Goal: Task Accomplishment & Management: Manage account settings

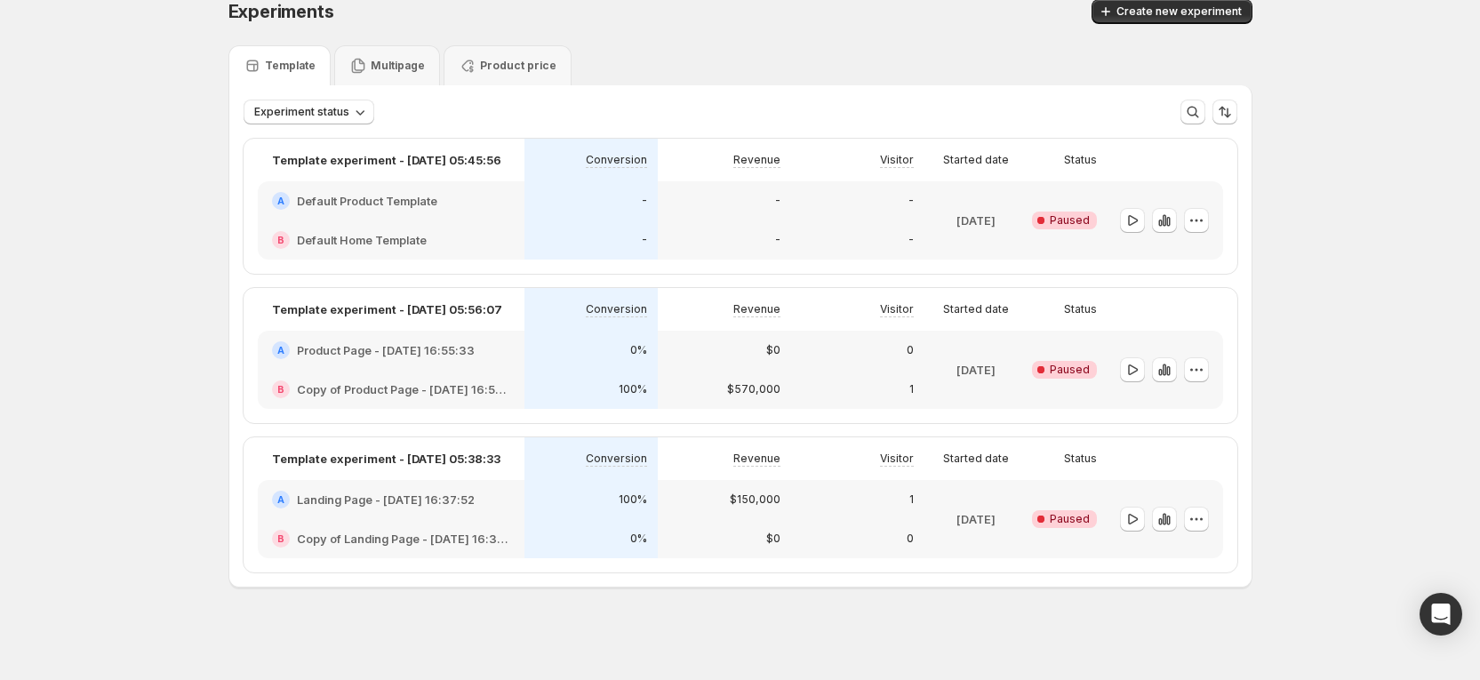
scroll to position [26, 0]
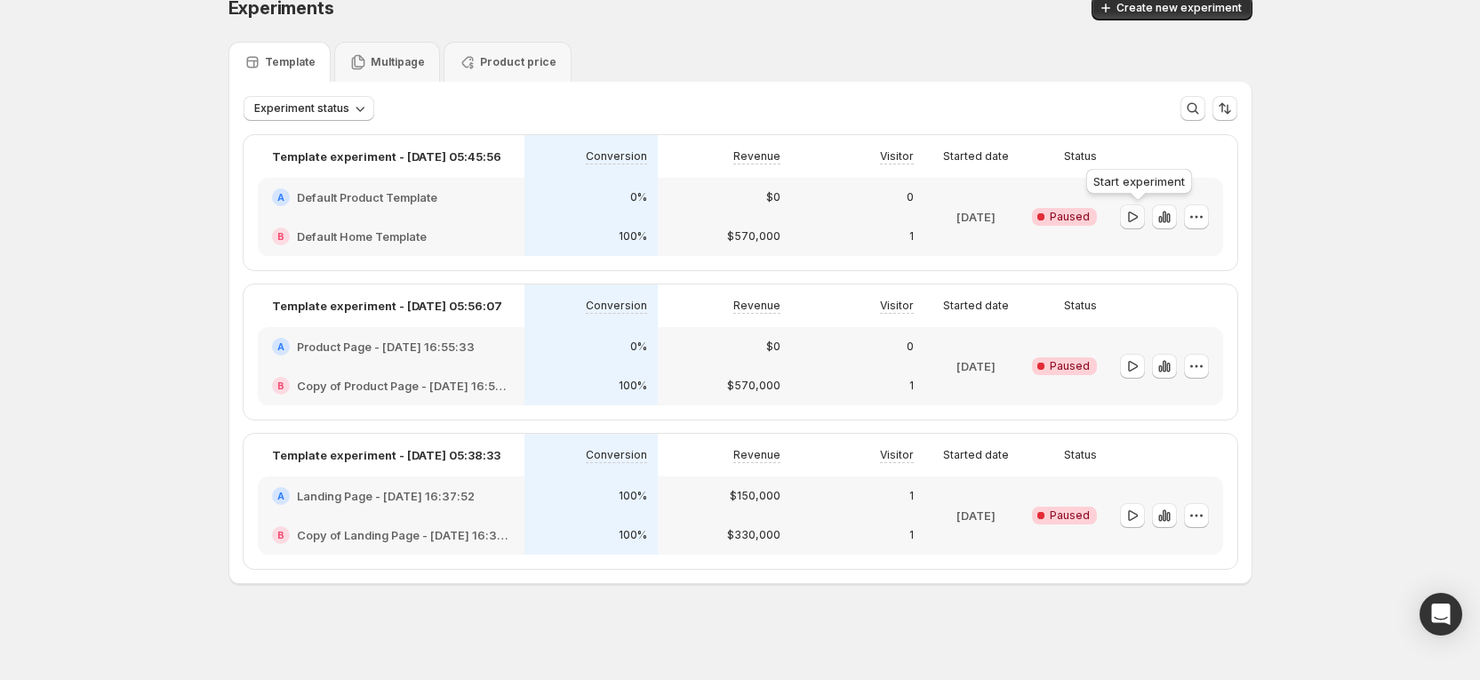
click at [1137, 219] on icon "button" at bounding box center [1133, 216] width 10 height 11
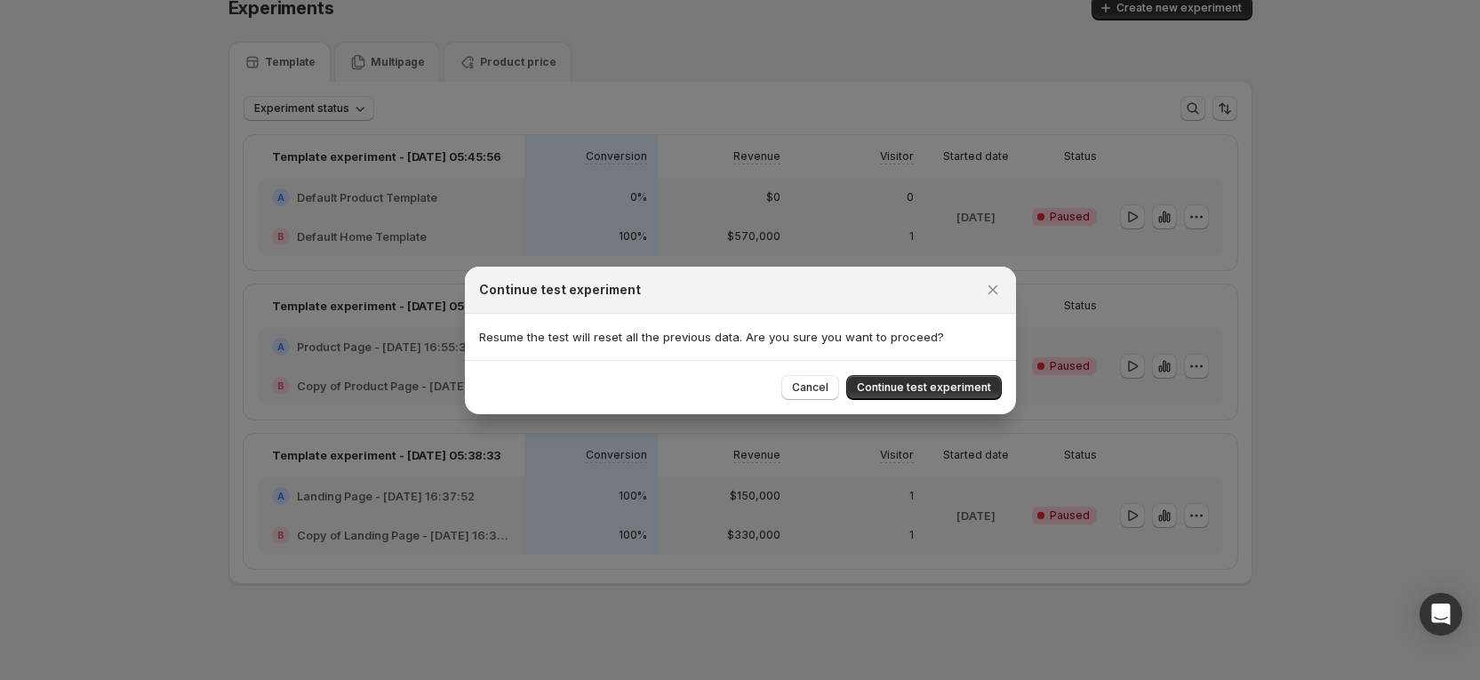
click at [1326, 274] on div at bounding box center [740, 340] width 1480 height 680
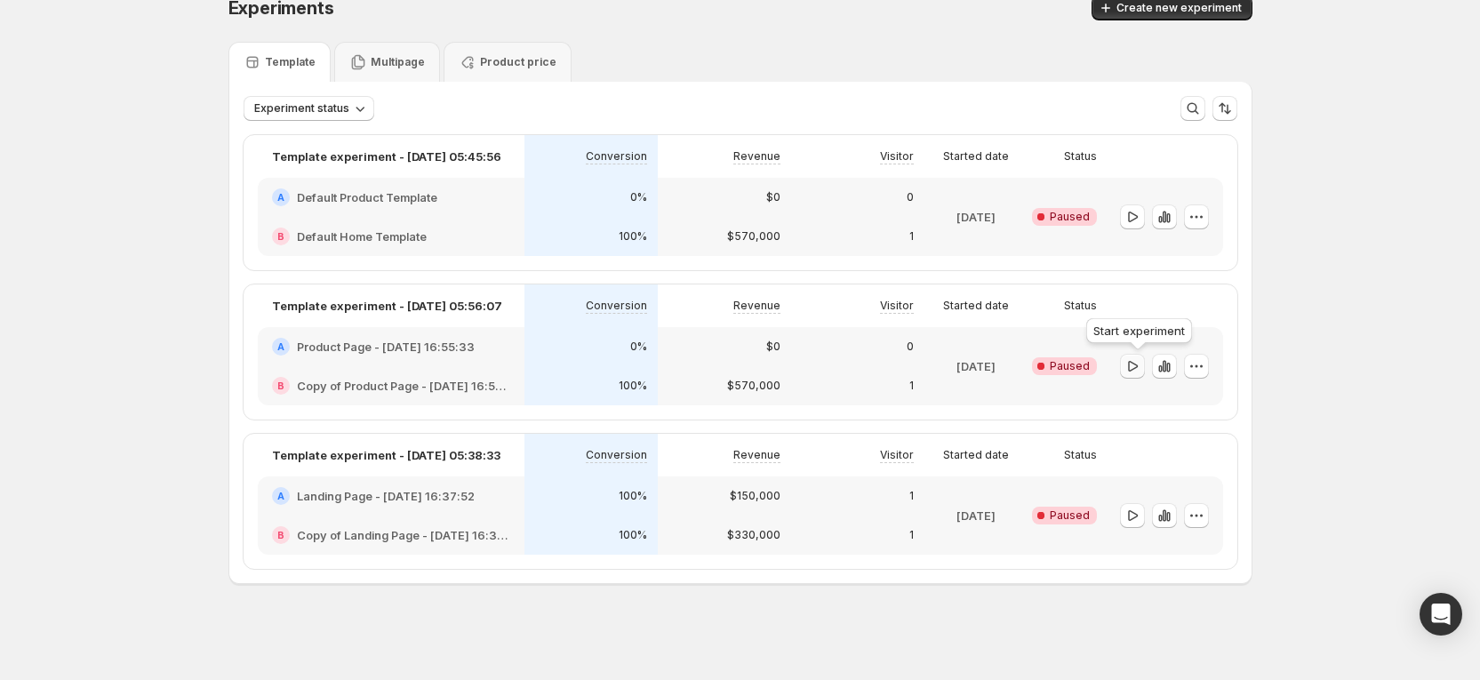
click at [1140, 355] on button "button" at bounding box center [1132, 366] width 25 height 25
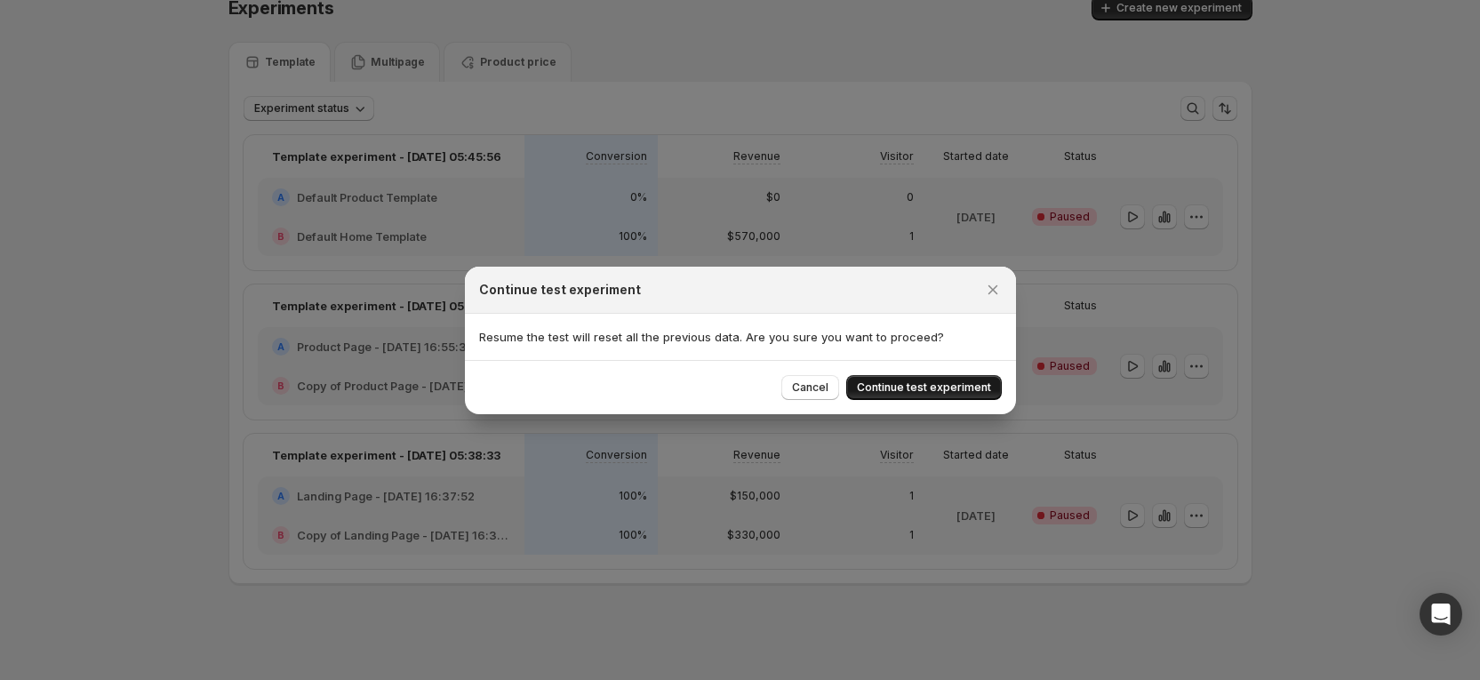
click at [894, 375] on button "Continue test experiment" at bounding box center [924, 387] width 156 height 25
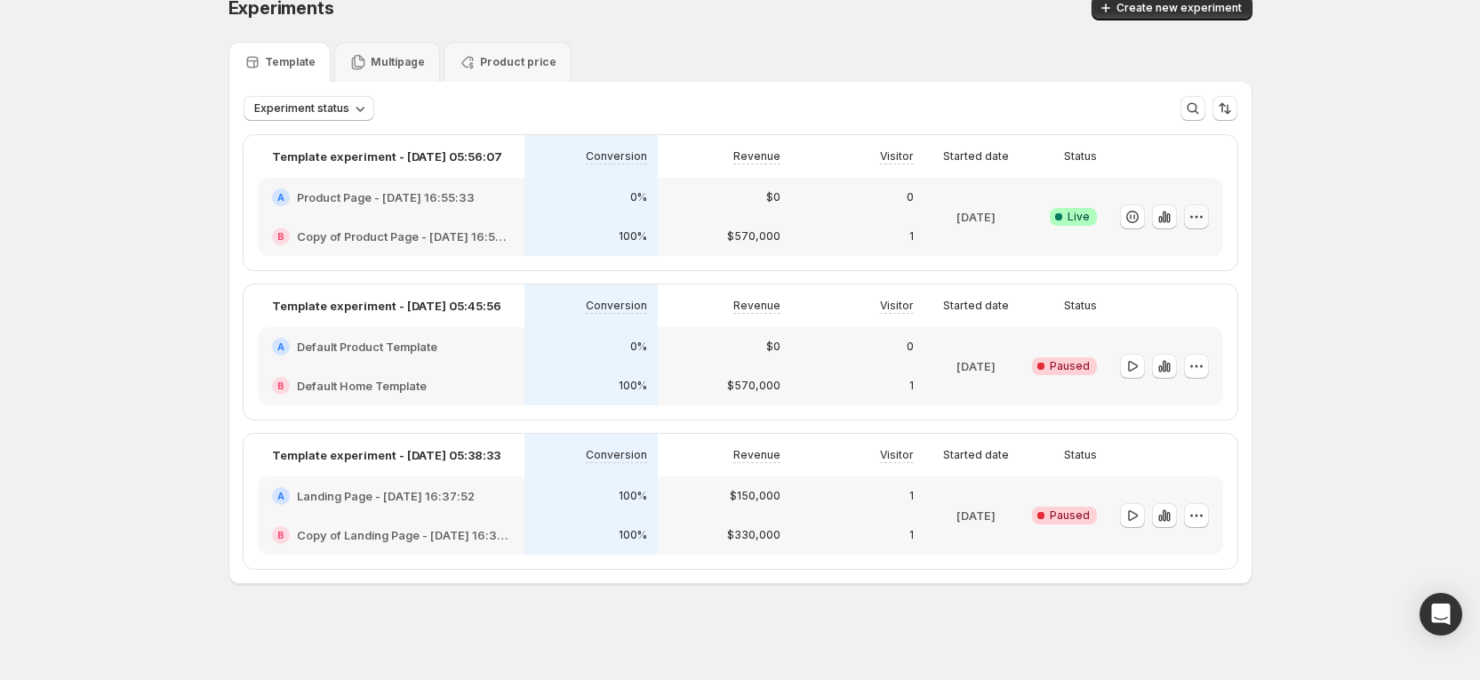
click at [1203, 218] on icon "button" at bounding box center [1196, 217] width 18 height 18
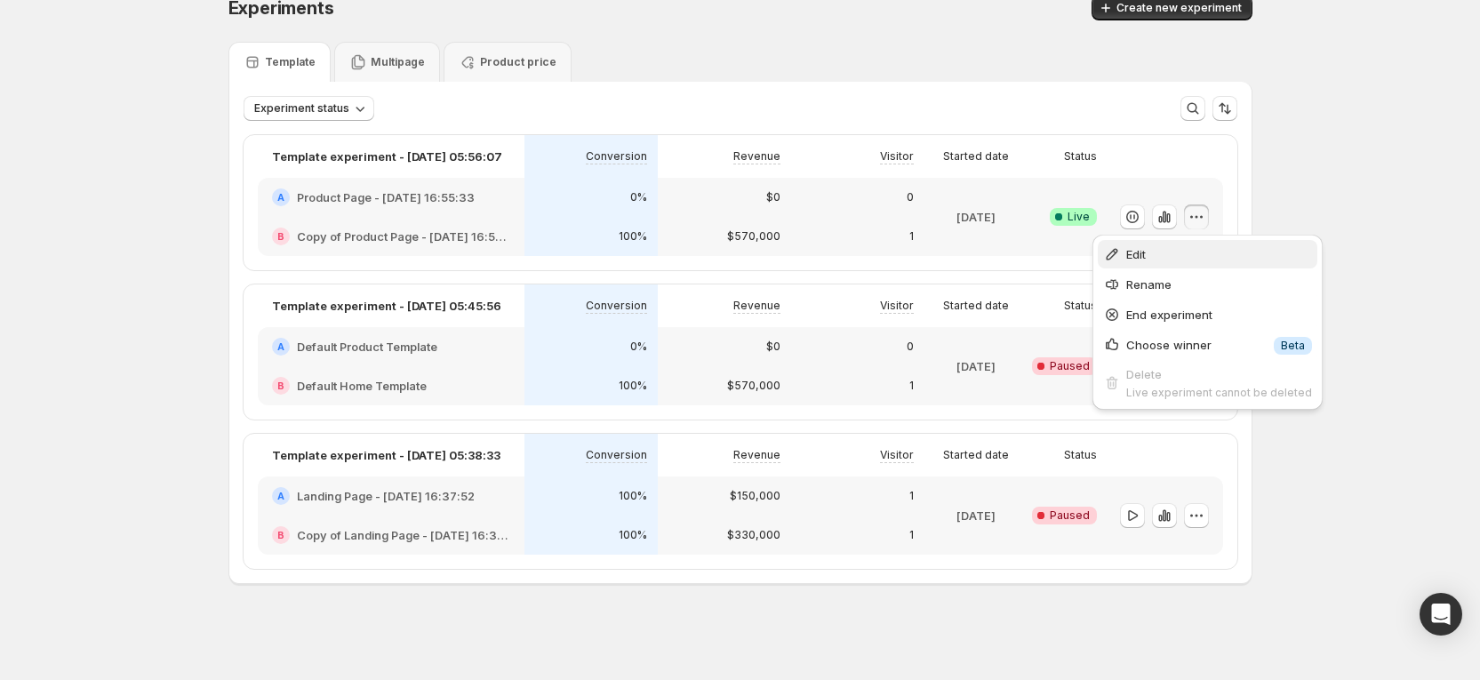
click at [1158, 267] on button "Edit" at bounding box center [1206, 254] width 219 height 28
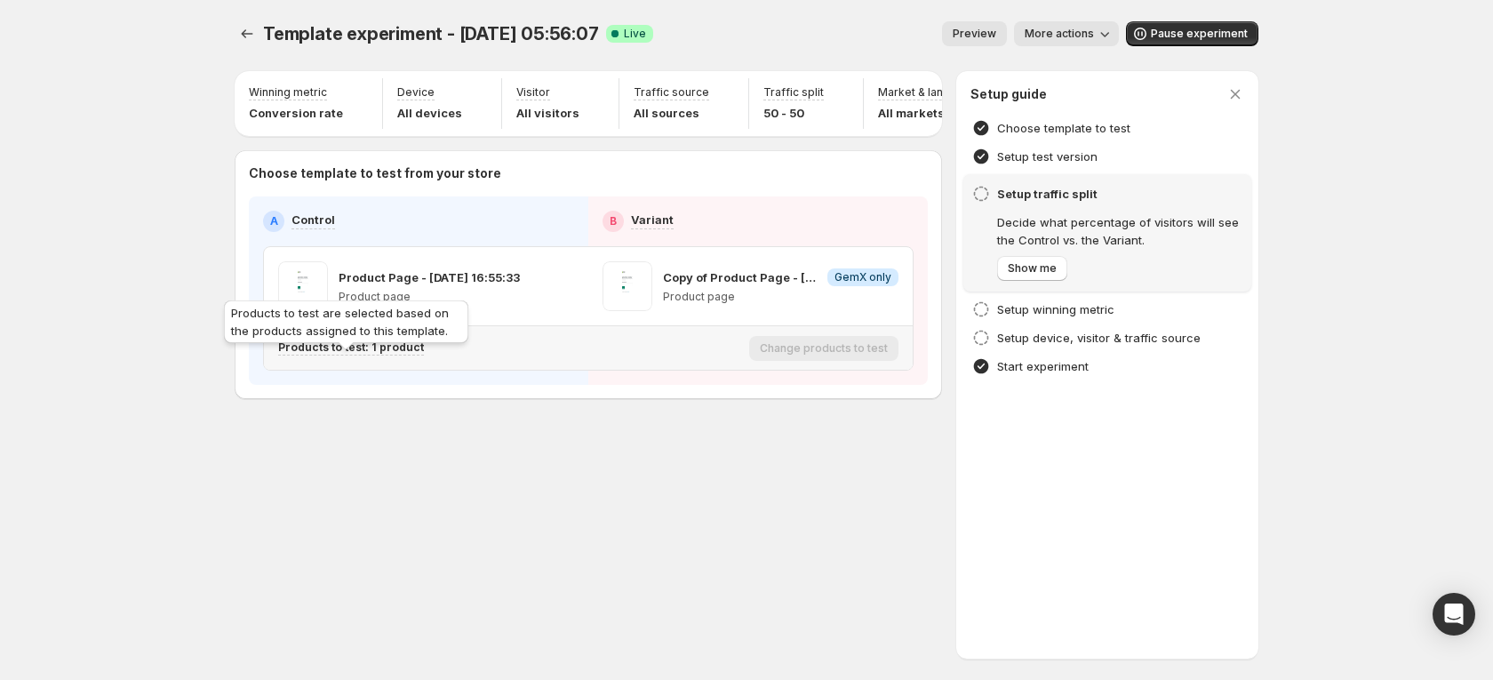
click at [383, 355] on p "Products to test: 1 product" at bounding box center [351, 347] width 146 height 14
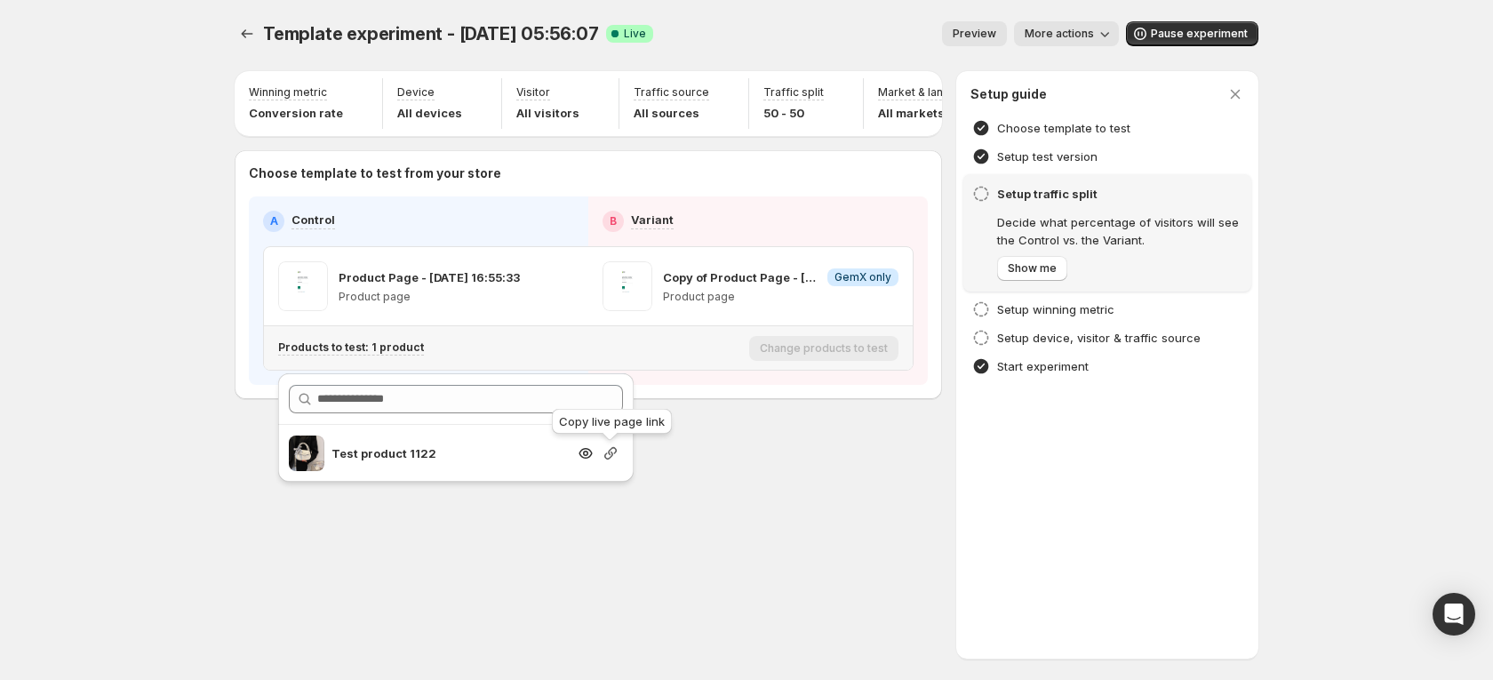
click at [605, 452] on icon "button" at bounding box center [611, 453] width 18 height 18
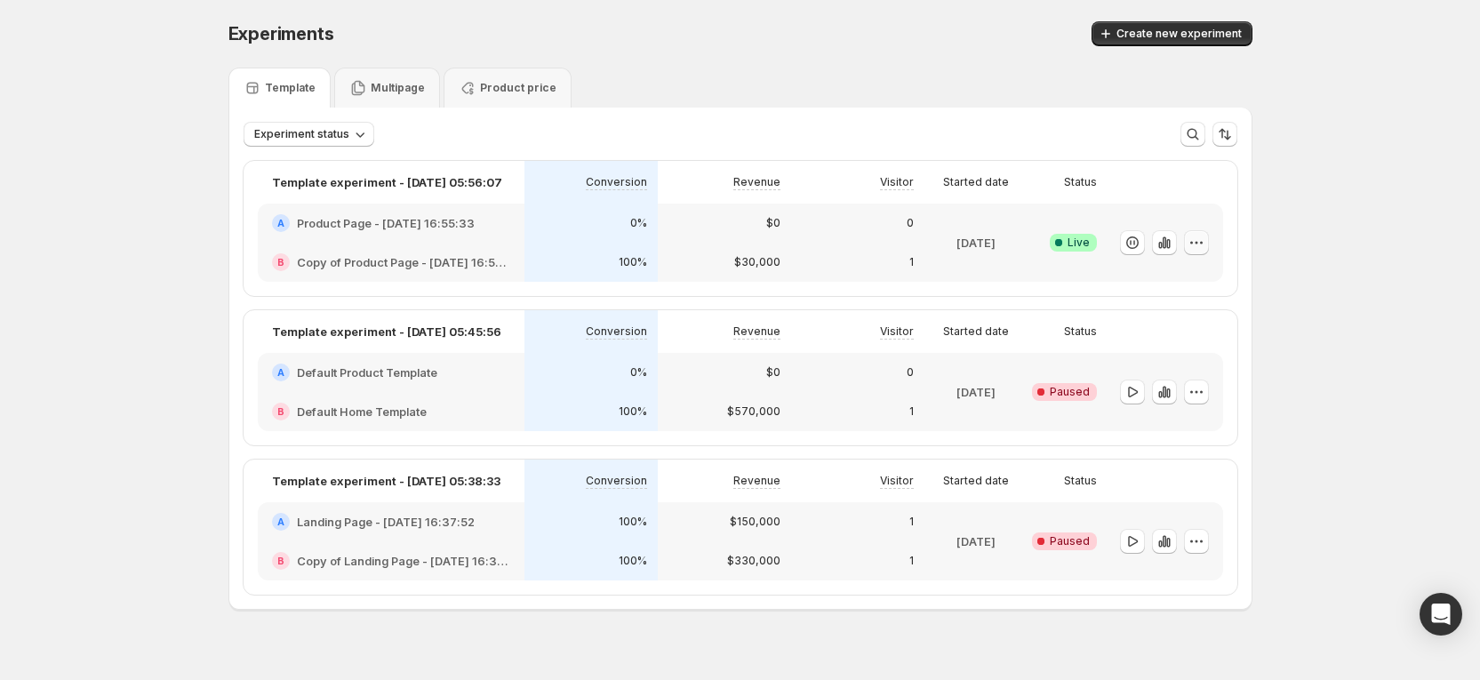
click at [1198, 239] on icon "button" at bounding box center [1196, 243] width 18 height 18
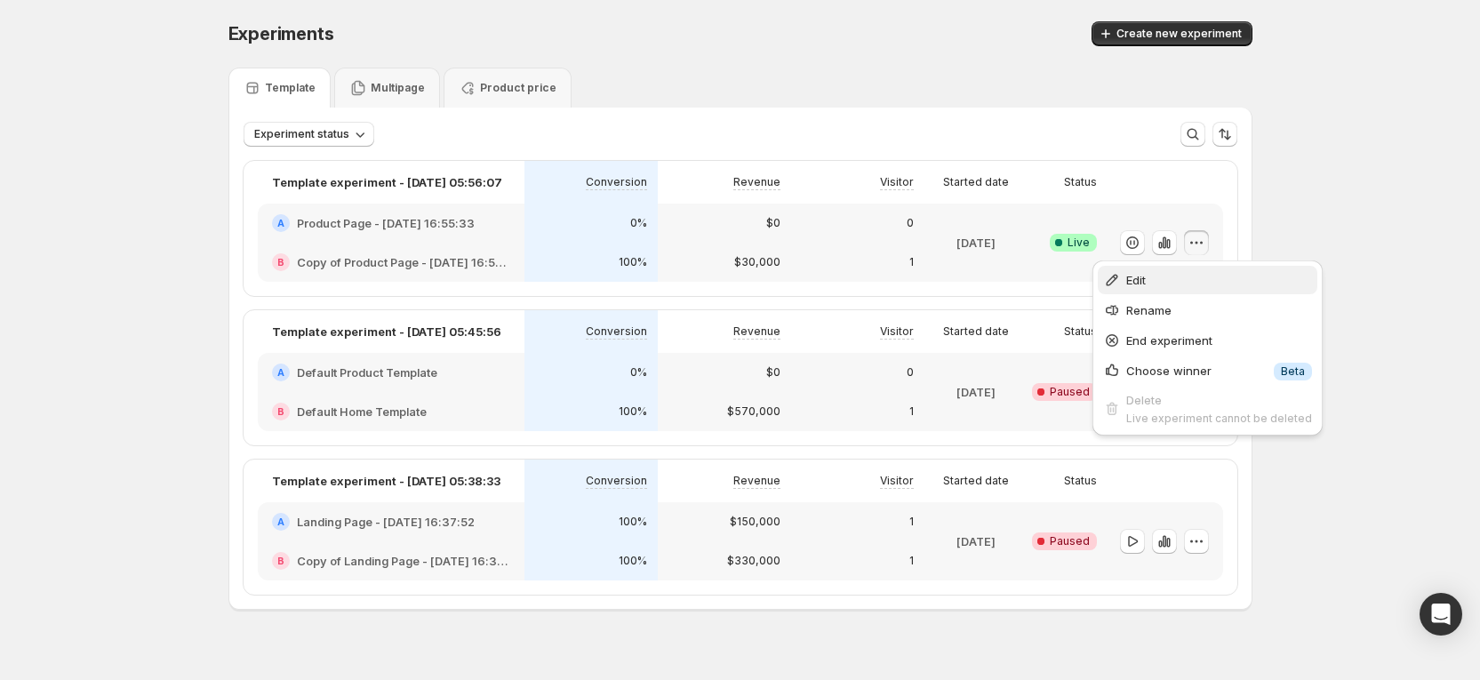
click at [1159, 276] on span "Edit" at bounding box center [1219, 280] width 186 height 18
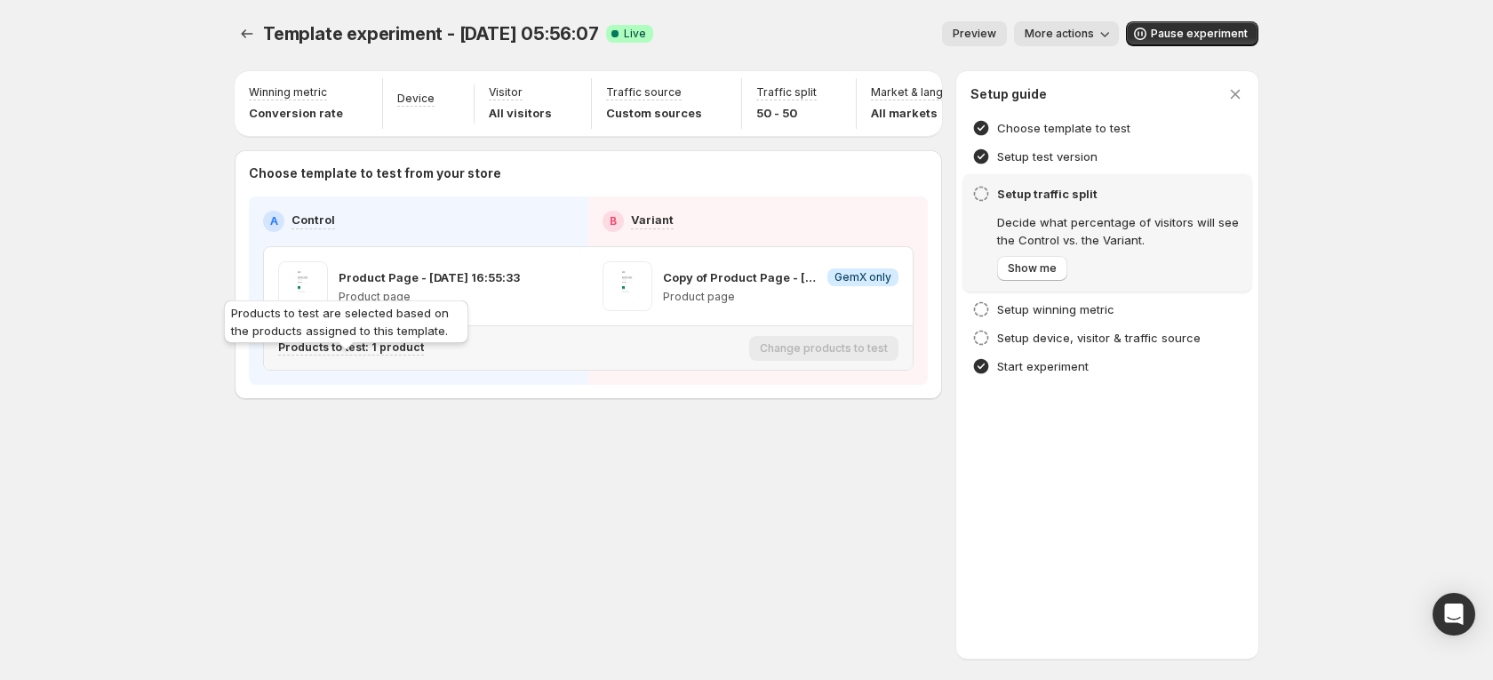
click at [380, 355] on p "Products to test: 1 product" at bounding box center [351, 347] width 146 height 14
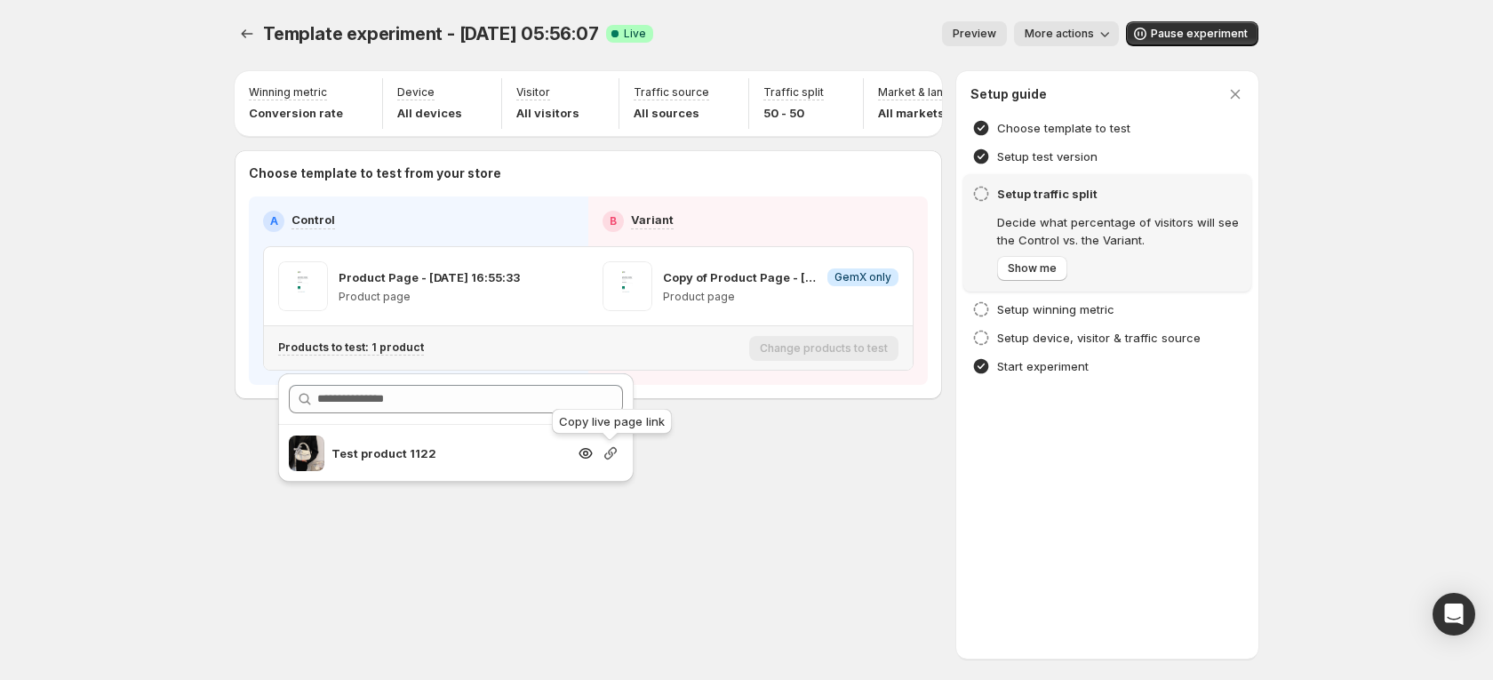
click at [611, 452] on icon "button" at bounding box center [610, 453] width 12 height 12
click at [240, 36] on button "Experiments" at bounding box center [247, 33] width 25 height 25
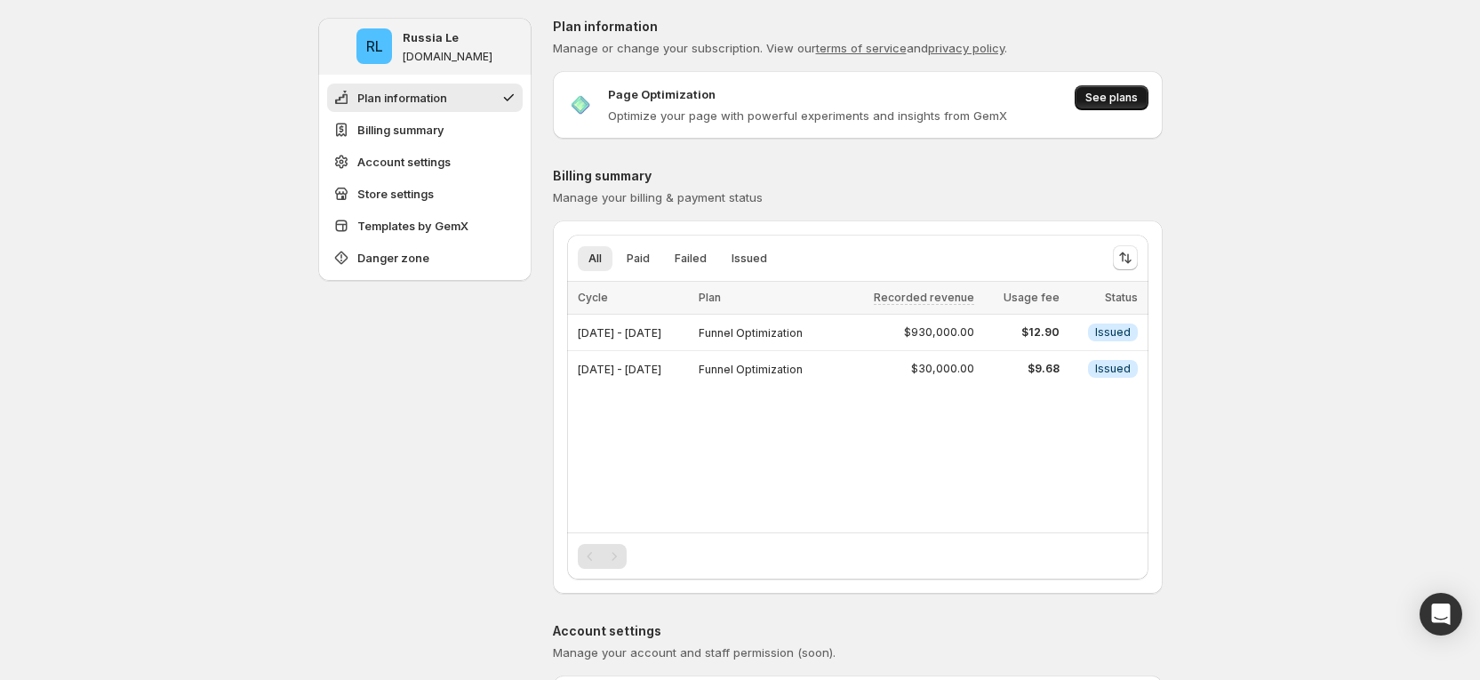
click at [1114, 93] on span "See plans" at bounding box center [1111, 98] width 52 height 14
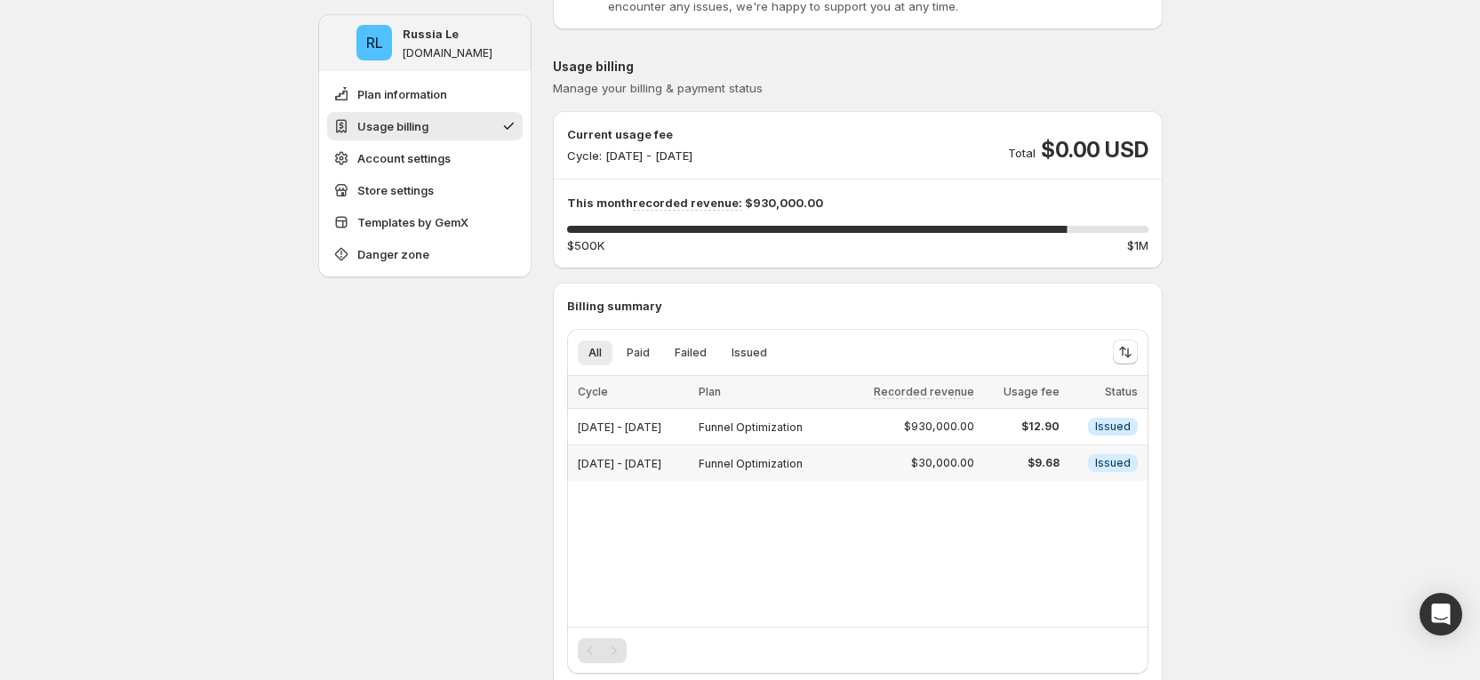
scroll to position [133, 0]
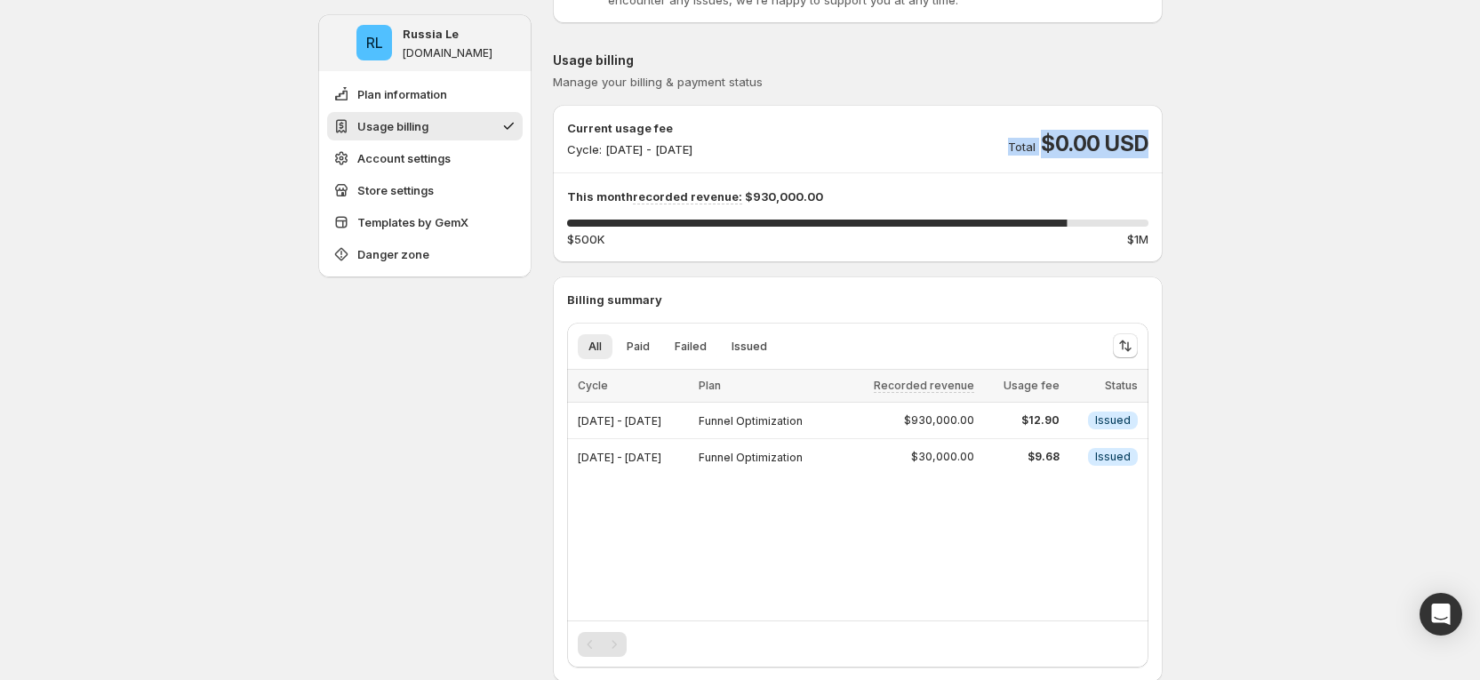
drag, startPoint x: 1014, startPoint y: 144, endPoint x: 1181, endPoint y: 133, distance: 167.4
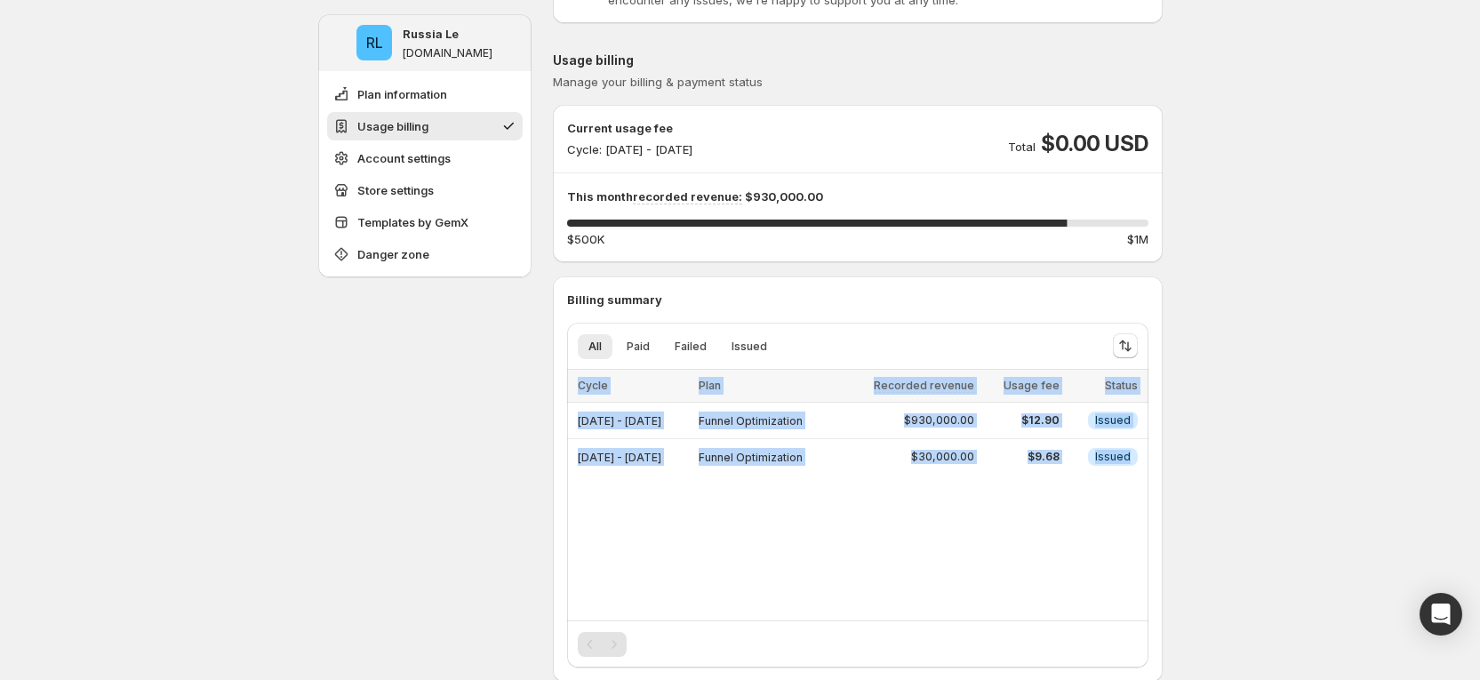
drag, startPoint x: 1041, startPoint y: 380, endPoint x: 1002, endPoint y: 590, distance: 213.2
click at [1018, 556] on div "All Paid Failed Issued More views All Paid Failed Issued More views Loading ite…" at bounding box center [857, 495] width 581 height 345
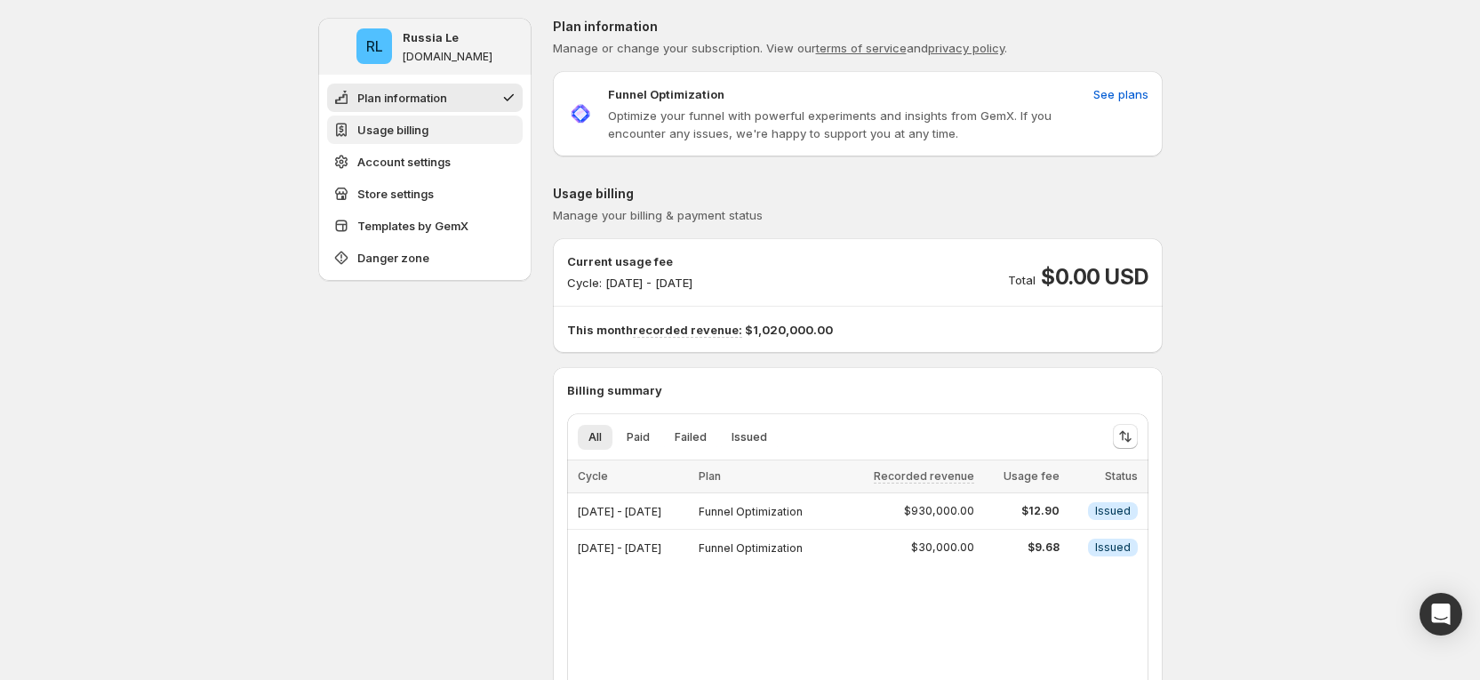
click at [423, 125] on span "Usage billing" at bounding box center [392, 130] width 71 height 18
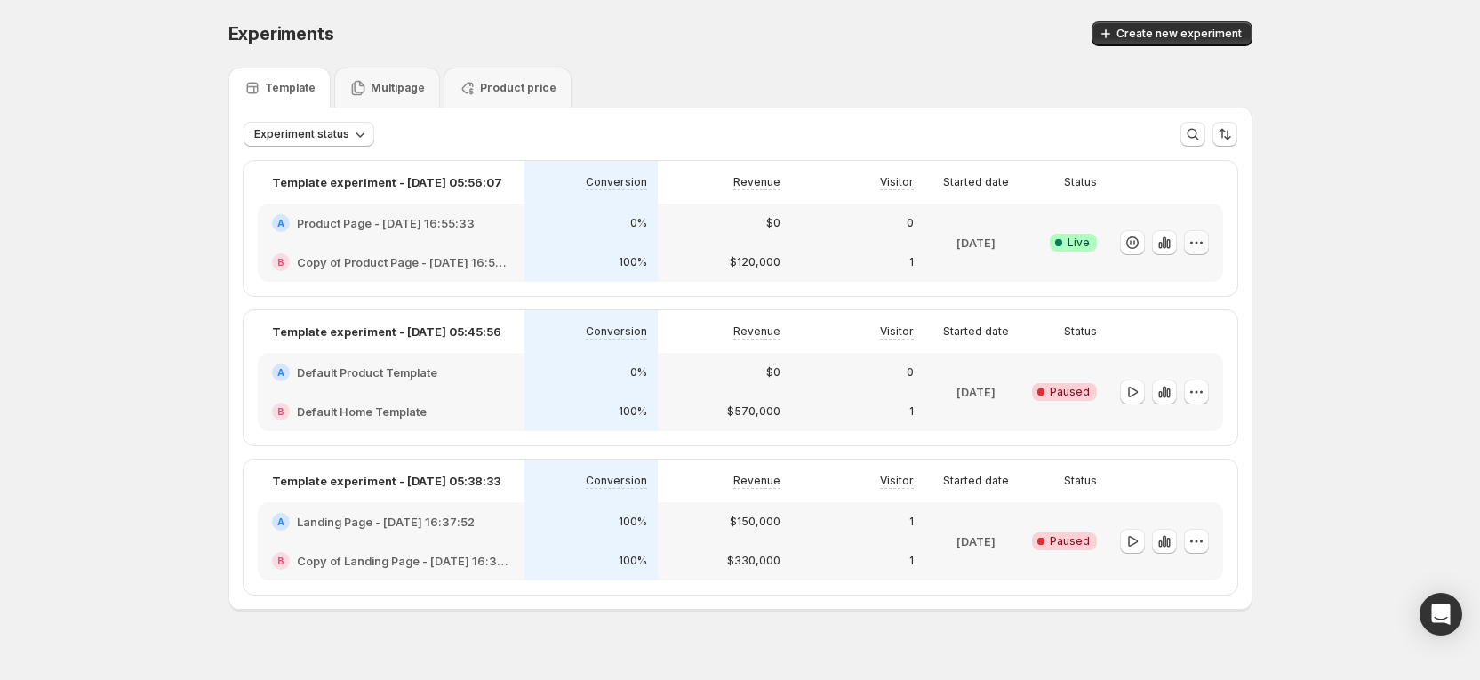
click at [1194, 239] on icon "button" at bounding box center [1196, 243] width 18 height 18
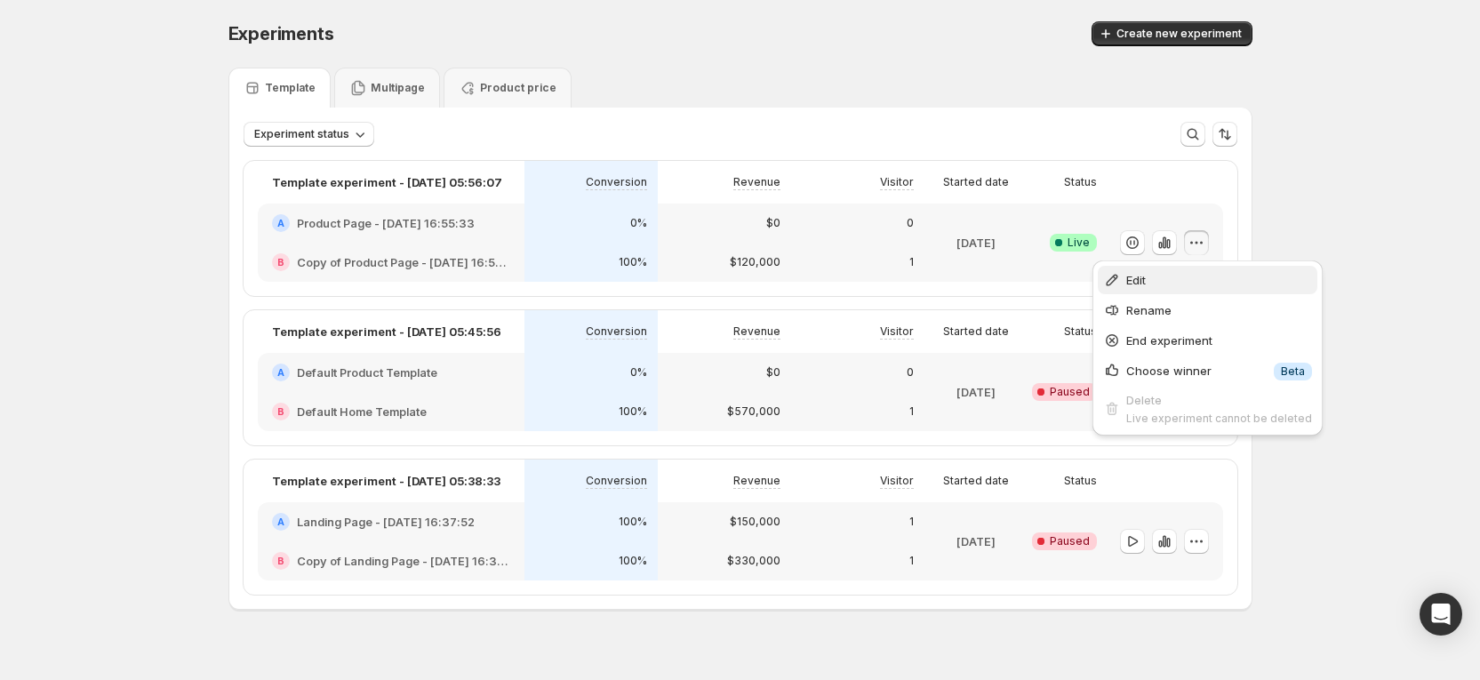
click at [1185, 278] on span "Edit" at bounding box center [1219, 280] width 186 height 18
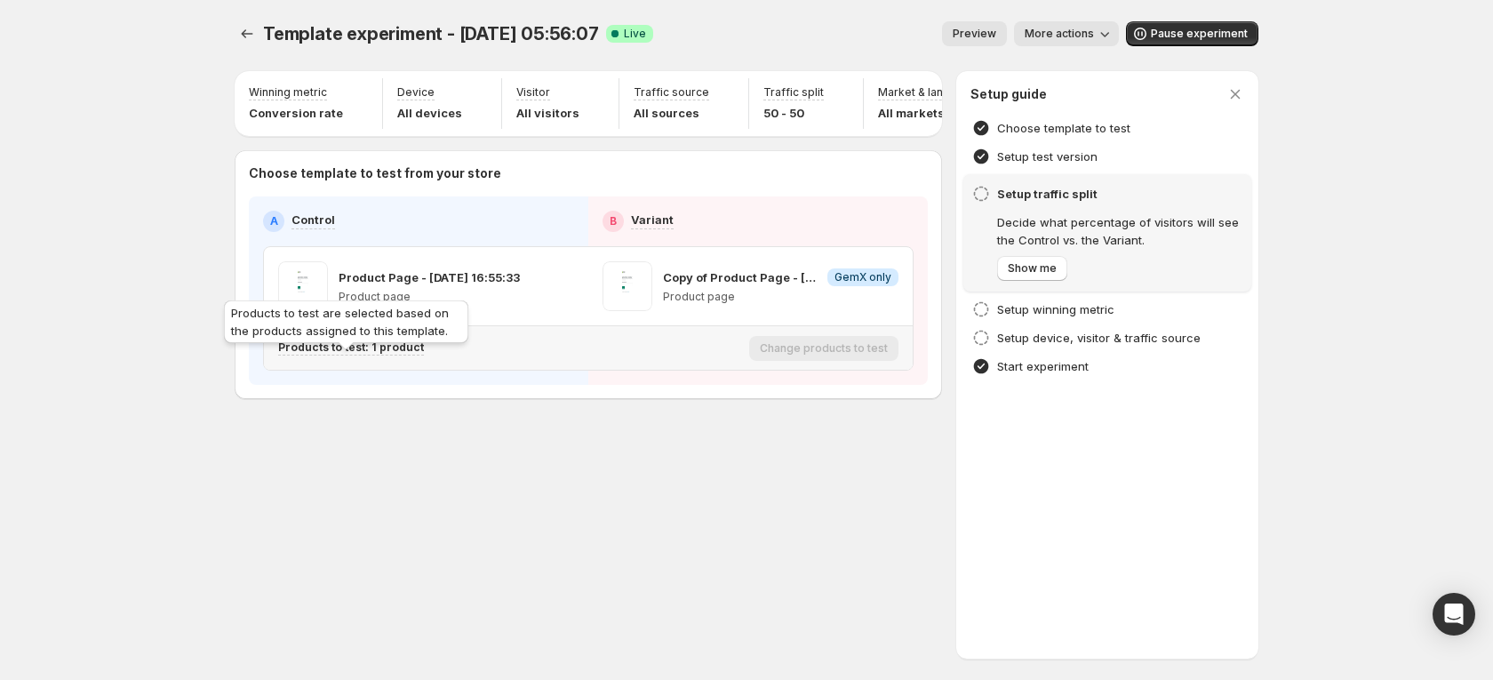
click at [401, 355] on p "Products to test: 1 product" at bounding box center [351, 347] width 146 height 14
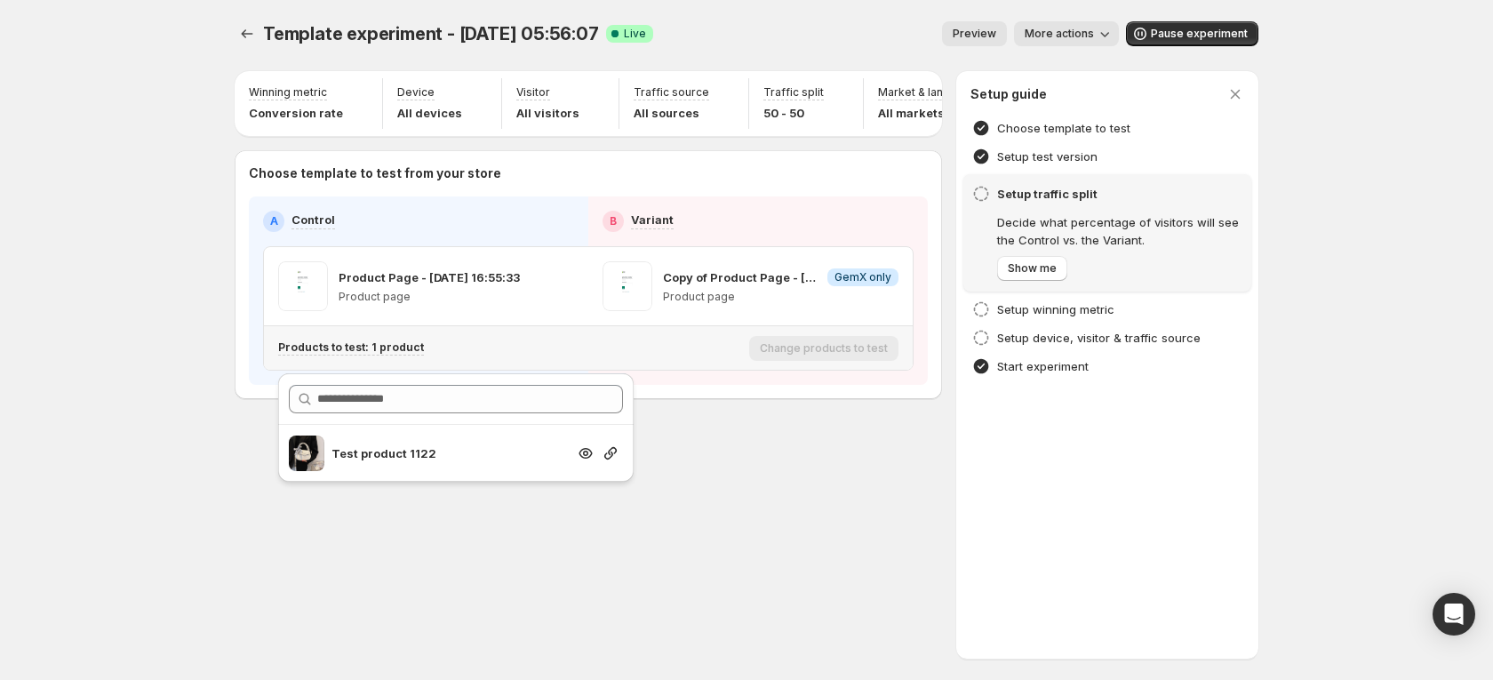
click at [613, 462] on div at bounding box center [598, 453] width 50 height 36
click at [607, 458] on icon "button" at bounding box center [610, 453] width 12 height 12
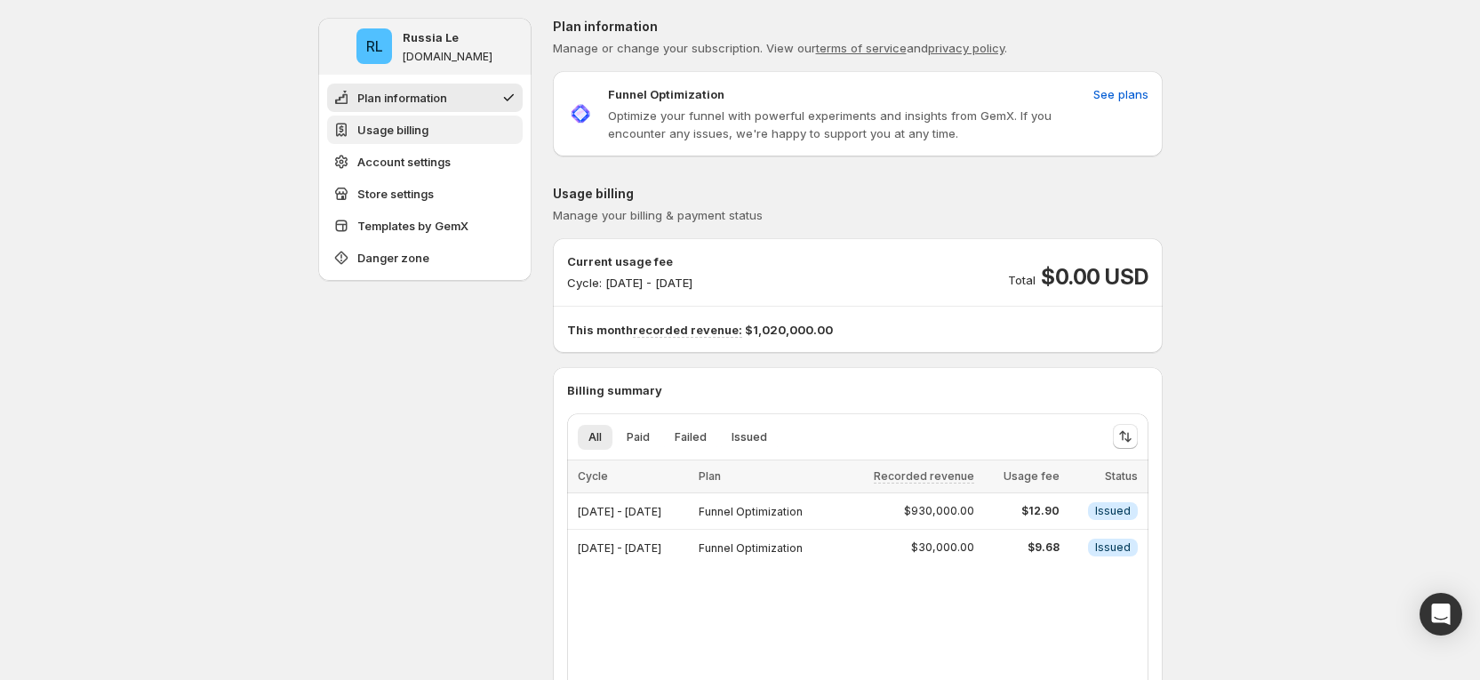
click at [413, 127] on span "Usage billing" at bounding box center [392, 130] width 71 height 18
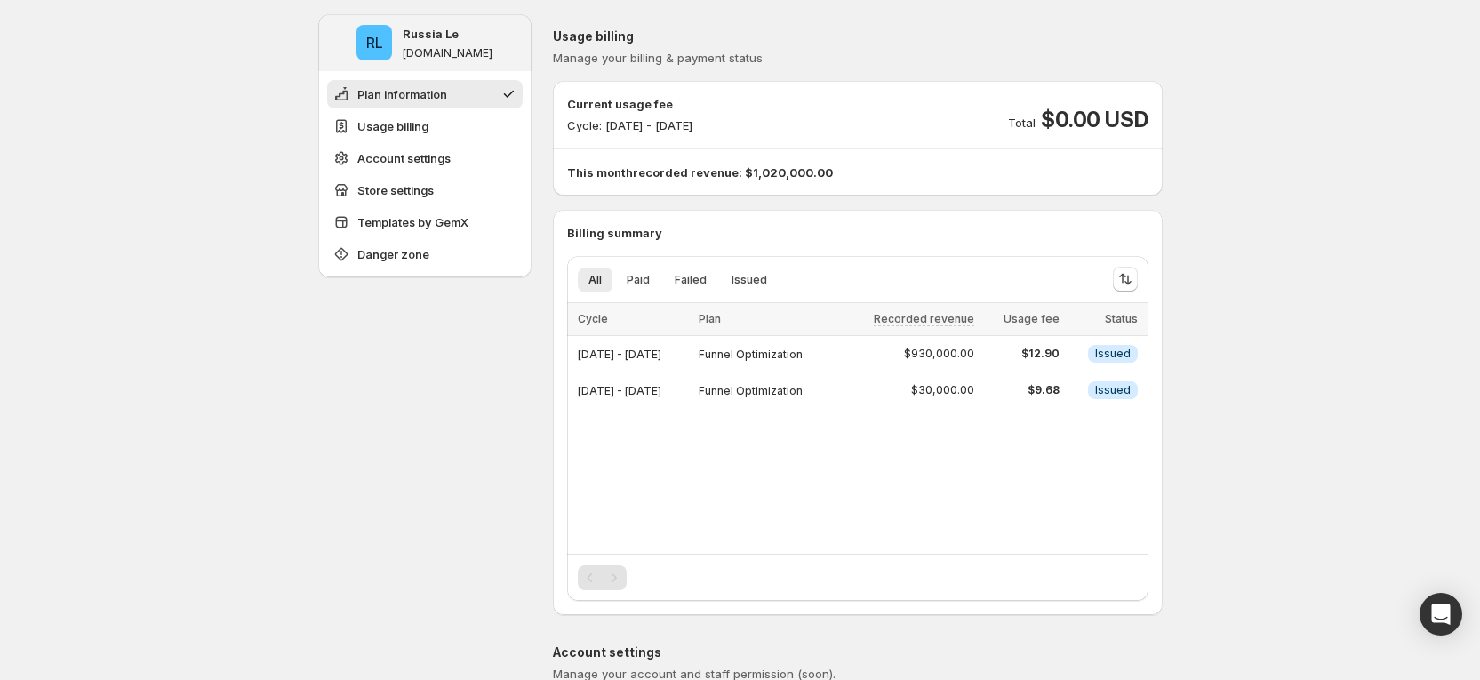
scroll to position [34, 0]
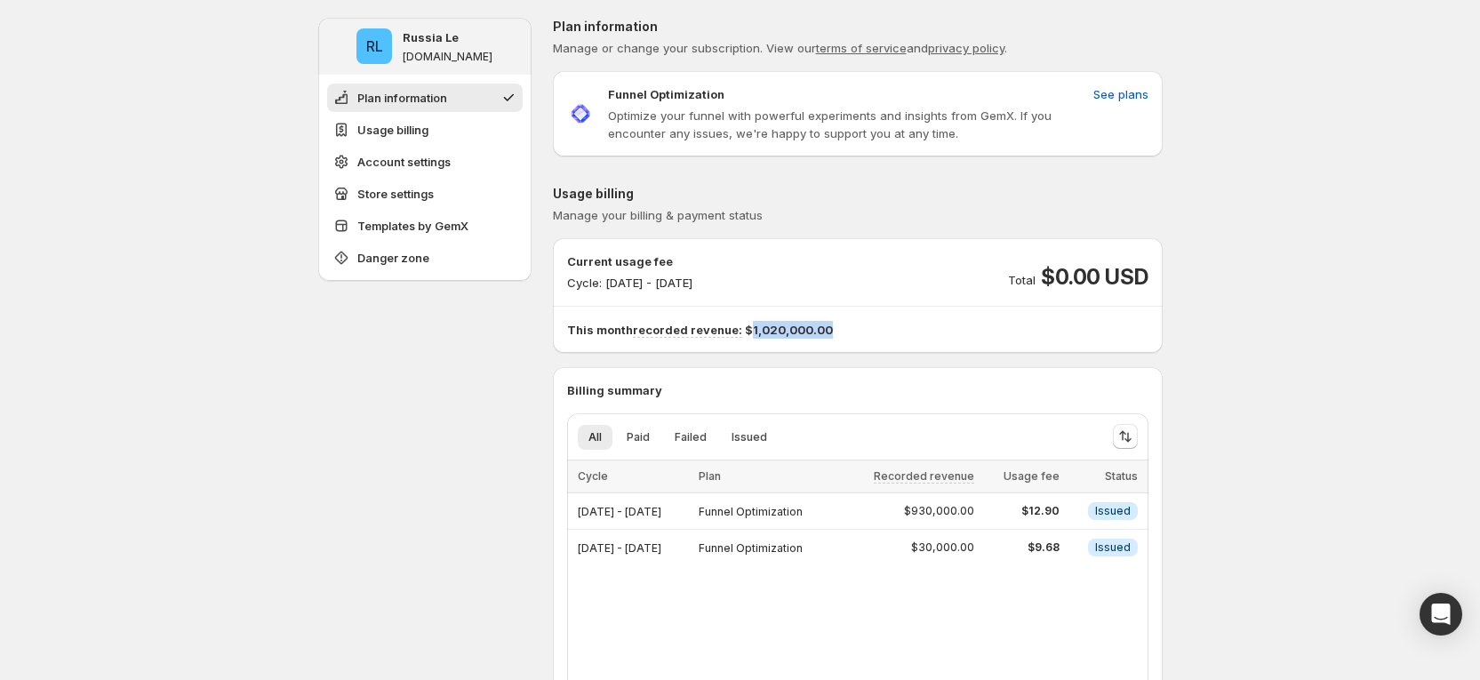
drag, startPoint x: 754, startPoint y: 328, endPoint x: 844, endPoint y: 331, distance: 89.8
click at [844, 331] on p "This month recorded revenue: $1,020,000.00" at bounding box center [857, 330] width 581 height 18
drag, startPoint x: 1042, startPoint y: 275, endPoint x: 1184, endPoint y: 277, distance: 142.2
click at [775, 333] on p "This month recorded revenue: $1,020,000.00" at bounding box center [857, 330] width 581 height 18
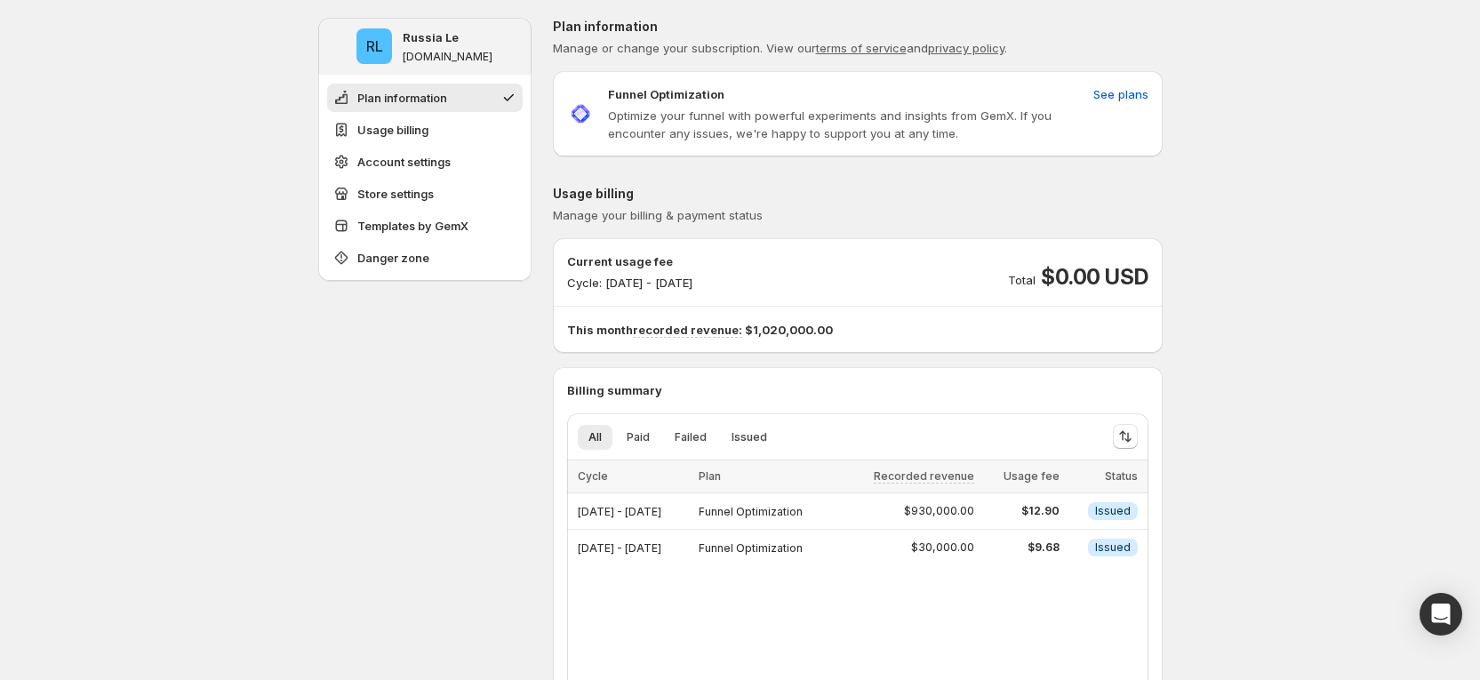
click at [745, 341] on div "Current usage fee Cycle: Oct 14, 2025 - Oct 31, 2025 Total $0.00 USD This month…" at bounding box center [858, 295] width 610 height 115
drag, startPoint x: 1046, startPoint y: 259, endPoint x: 1194, endPoint y: 265, distance: 148.5
drag, startPoint x: 845, startPoint y: 335, endPoint x: 743, endPoint y: 336, distance: 102.2
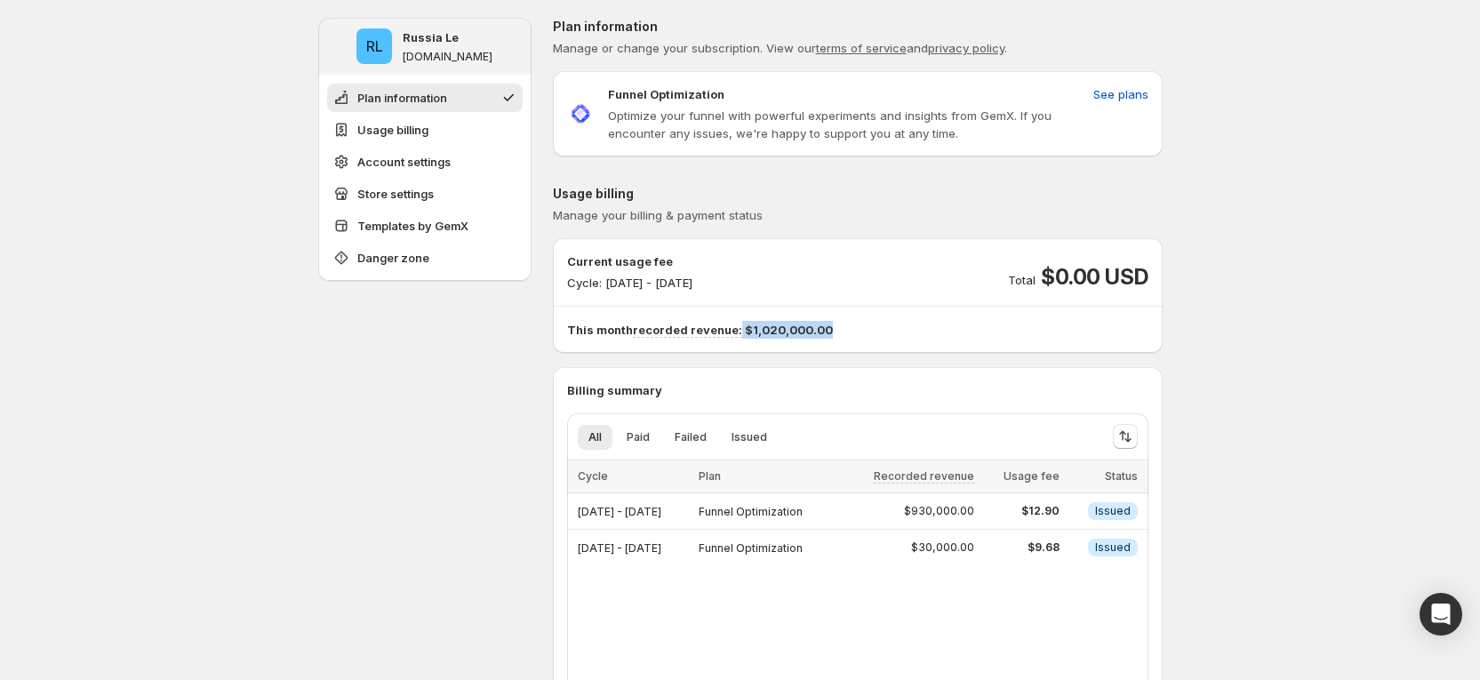
click at [743, 336] on p "This month recorded revenue: $1,020,000.00" at bounding box center [857, 330] width 581 height 18
click at [920, 340] on div "Current usage fee Cycle: Oct 14, 2025 - Oct 31, 2025 Total $0.00 USD This month…" at bounding box center [858, 295] width 610 height 115
drag, startPoint x: 998, startPoint y: 267, endPoint x: 1185, endPoint y: 259, distance: 187.6
